Goal: Transaction & Acquisition: Purchase product/service

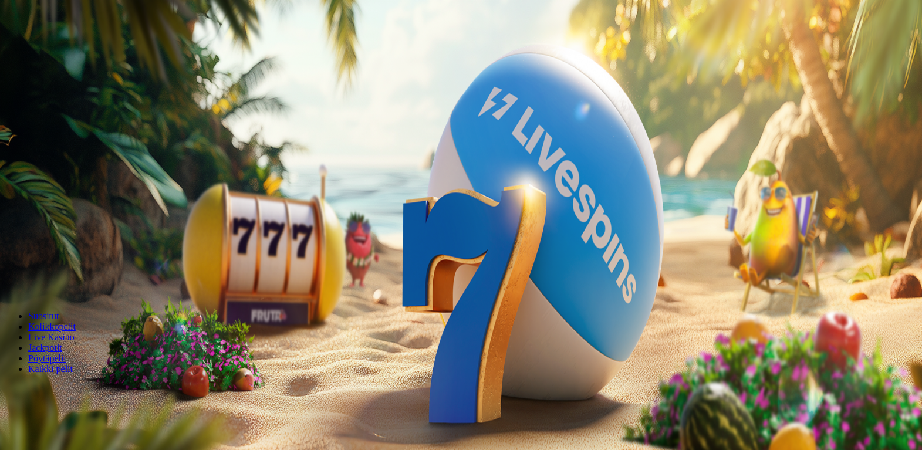
click at [9, 276] on span "minus icon" at bounding box center [9, 276] width 0 height 0
click at [23, 276] on span "plus icon" at bounding box center [23, 276] width 0 height 0
type input "**"
click at [62, 280] on span "Talleta ja pelaa" at bounding box center [35, 284] width 52 height 9
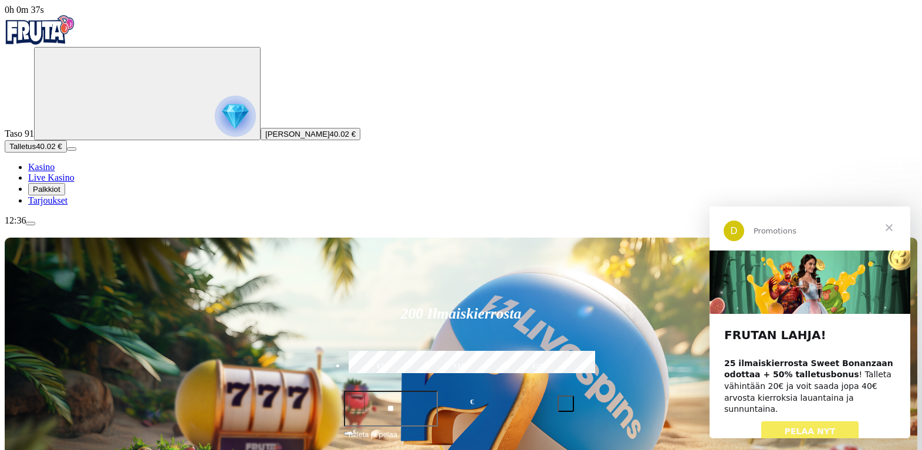
click at [889, 228] on span "Sulje" at bounding box center [889, 228] width 42 height 42
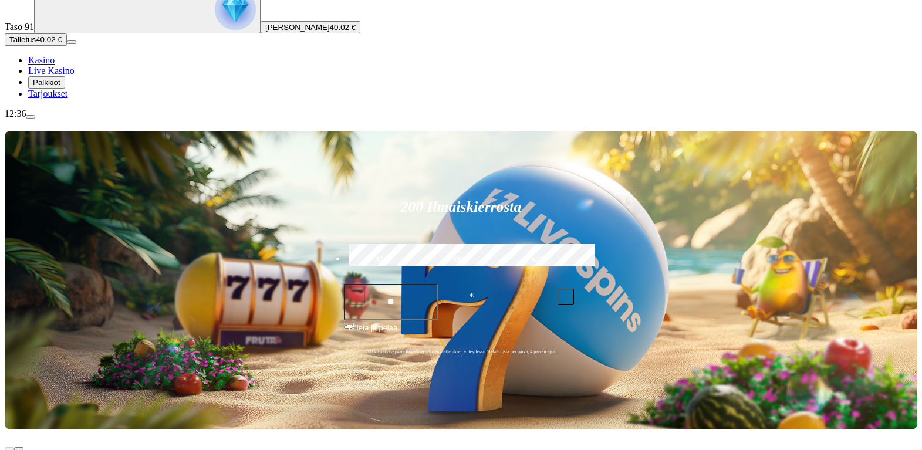
scroll to position [117, 0]
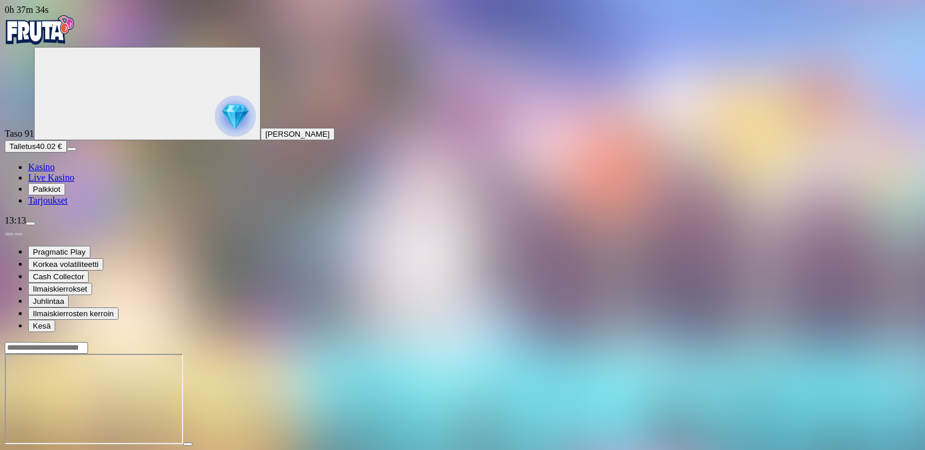
click at [9, 449] on span "close icon" at bounding box center [9, 455] width 0 height 0
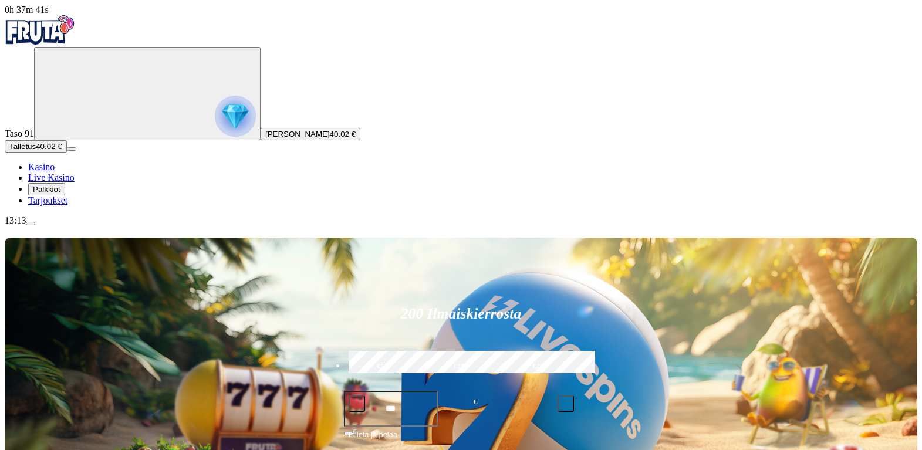
click at [31, 224] on span "menu icon" at bounding box center [31, 224] width 0 height 0
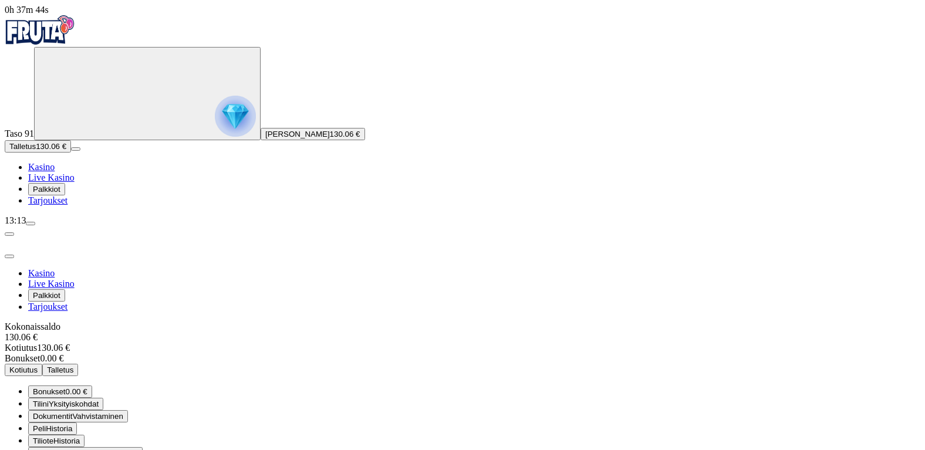
click at [38, 366] on span "Kotiutus" at bounding box center [23, 370] width 28 height 9
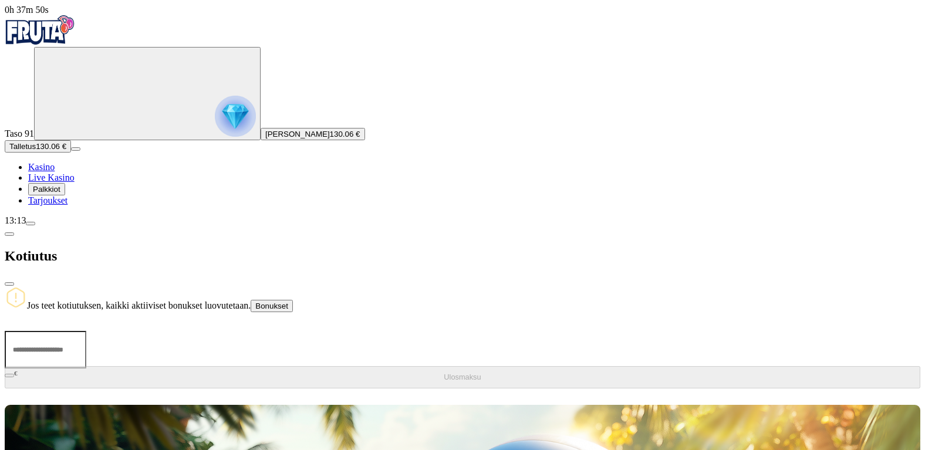
click at [86, 331] on input "number" at bounding box center [46, 350] width 82 height 38
type input "***"
click at [444, 373] on span "Ulosmaksu" at bounding box center [462, 377] width 37 height 9
click at [9, 284] on span "close icon" at bounding box center [9, 284] width 0 height 0
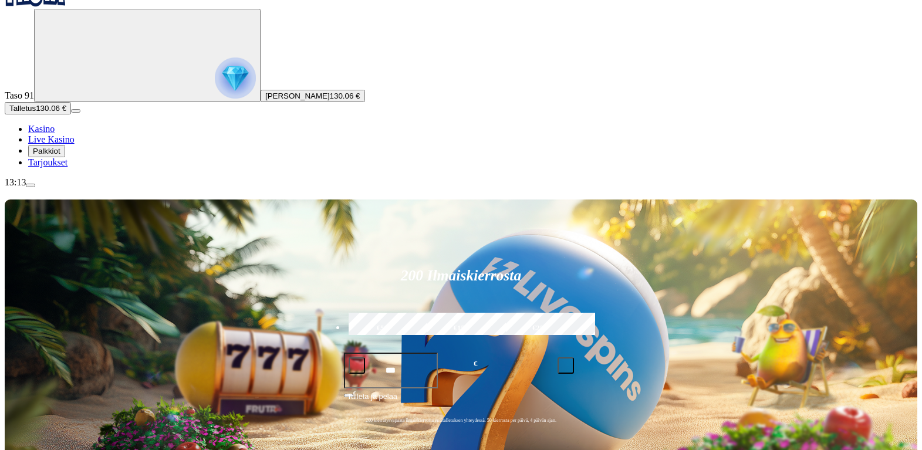
scroll to position [59, 0]
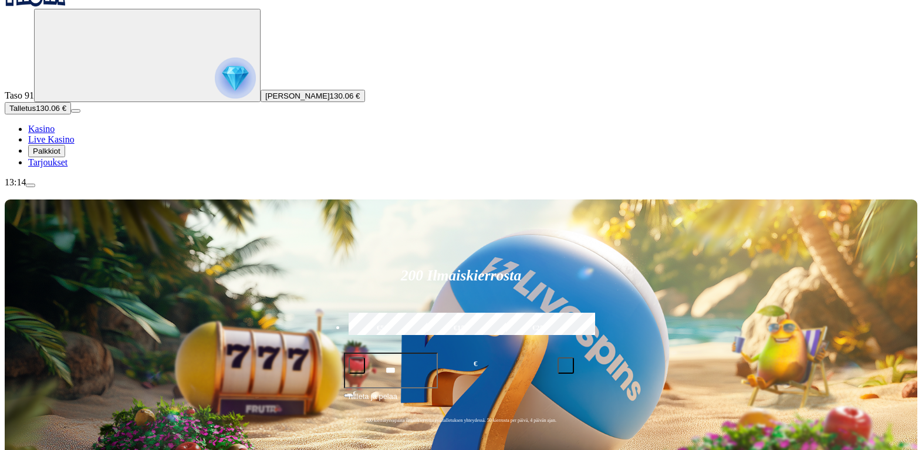
scroll to position [59, 0]
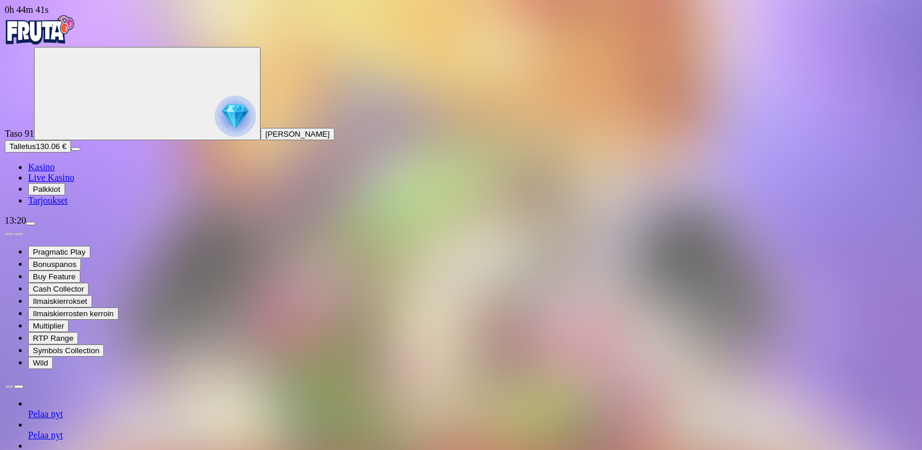
click at [31, 224] on span "menu icon" at bounding box center [31, 224] width 0 height 0
